Goal: Navigation & Orientation: Go to known website

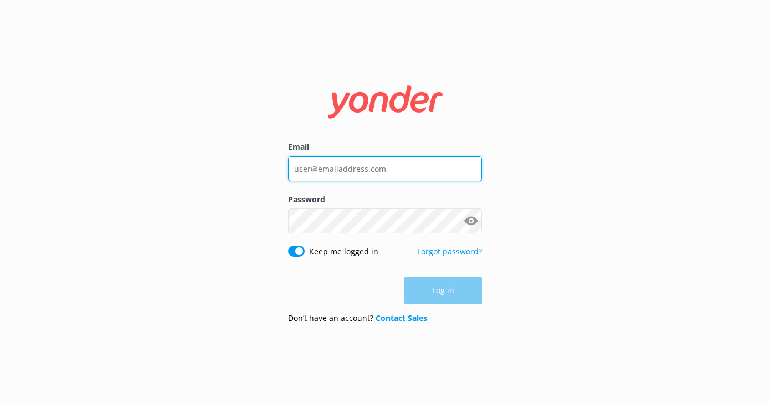
type input "[PERSON_NAME][EMAIL_ADDRESS][DOMAIN_NAME]"
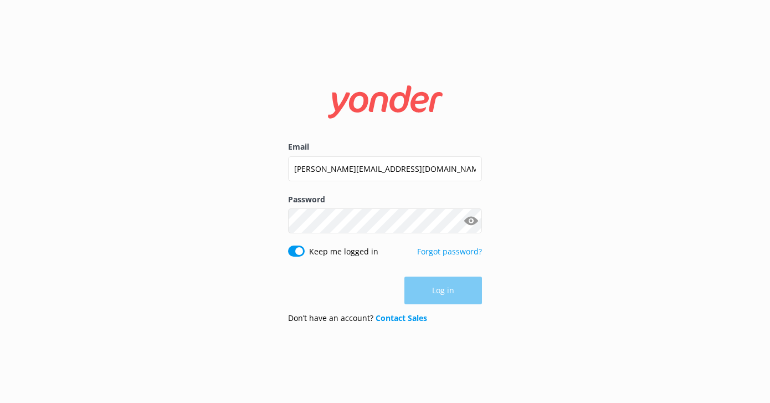
click at [451, 288] on div "Log in" at bounding box center [385, 291] width 194 height 28
click at [437, 296] on button "Log in" at bounding box center [444, 291] width 78 height 28
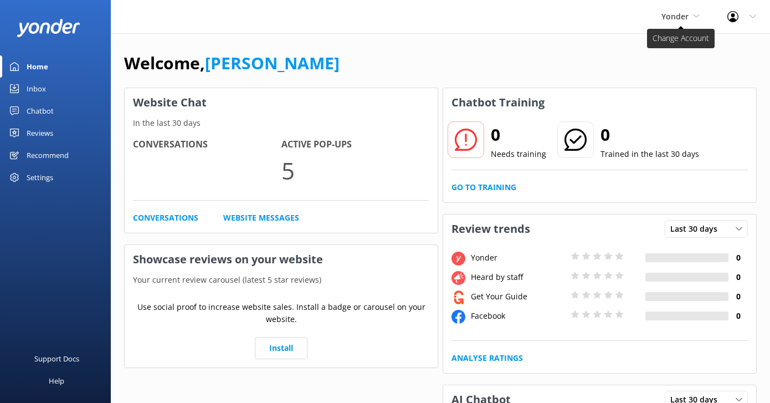
click at [683, 16] on span "Yonder" at bounding box center [675, 16] width 27 height 11
